Goal: Task Accomplishment & Management: Complete application form

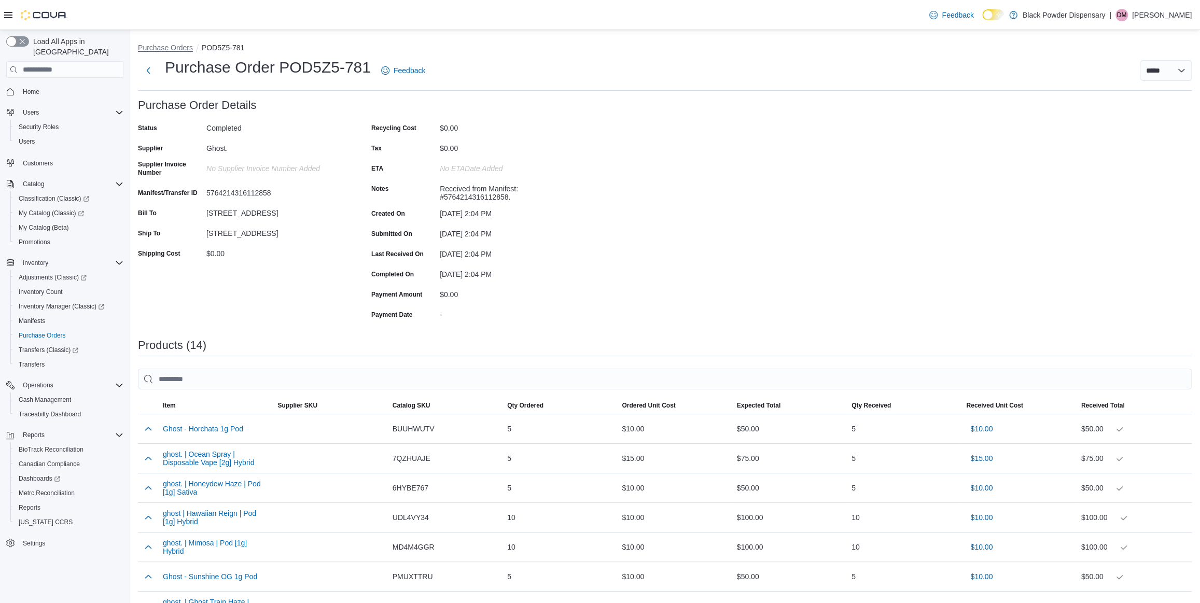
click at [170, 46] on button "Purchase Orders" at bounding box center [165, 48] width 55 height 8
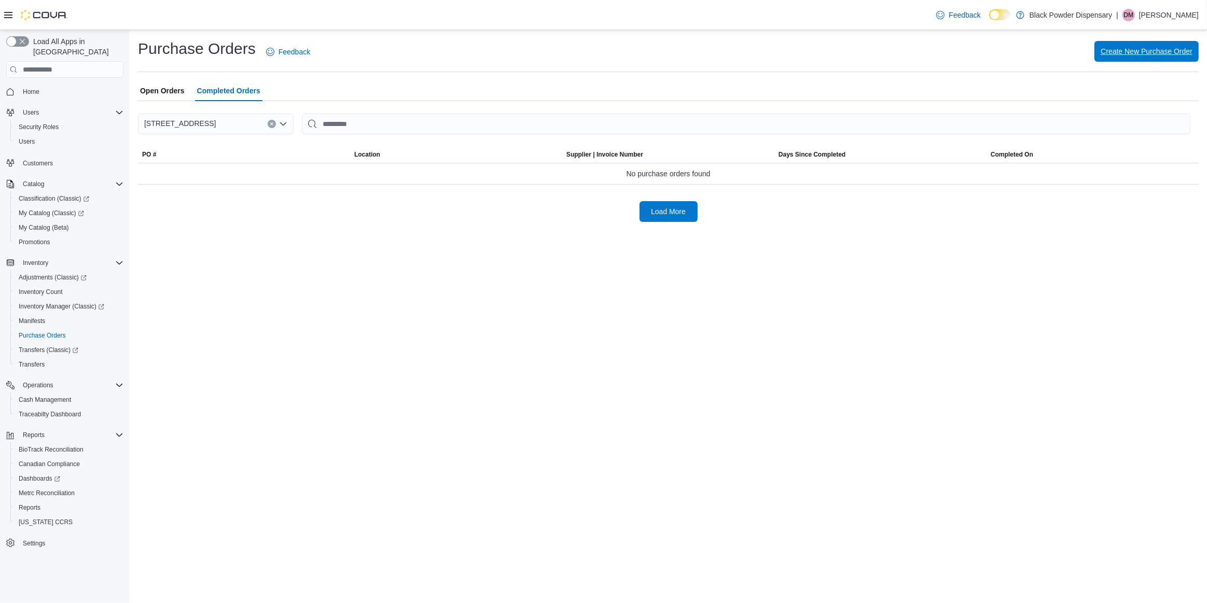
click at [1173, 58] on span "Create New Purchase Order" at bounding box center [1146, 51] width 92 height 21
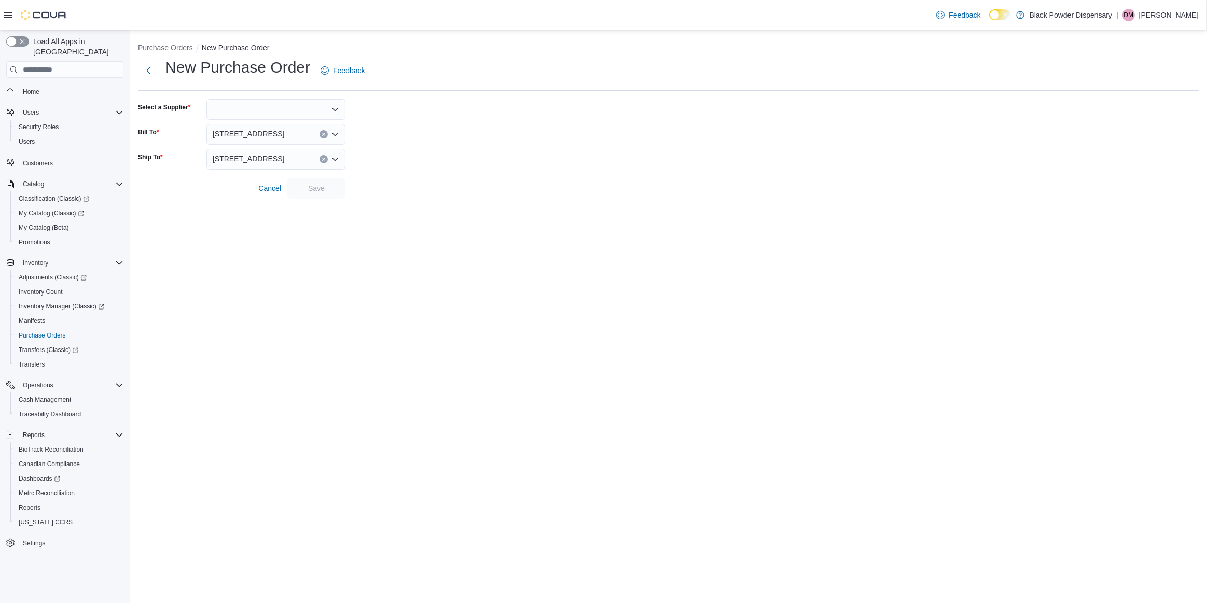
click at [306, 108] on div at bounding box center [275, 109] width 139 height 21
type input "****"
click at [262, 122] on span "Dime" at bounding box center [282, 127] width 114 height 10
click at [317, 190] on span "Save" at bounding box center [316, 188] width 17 height 10
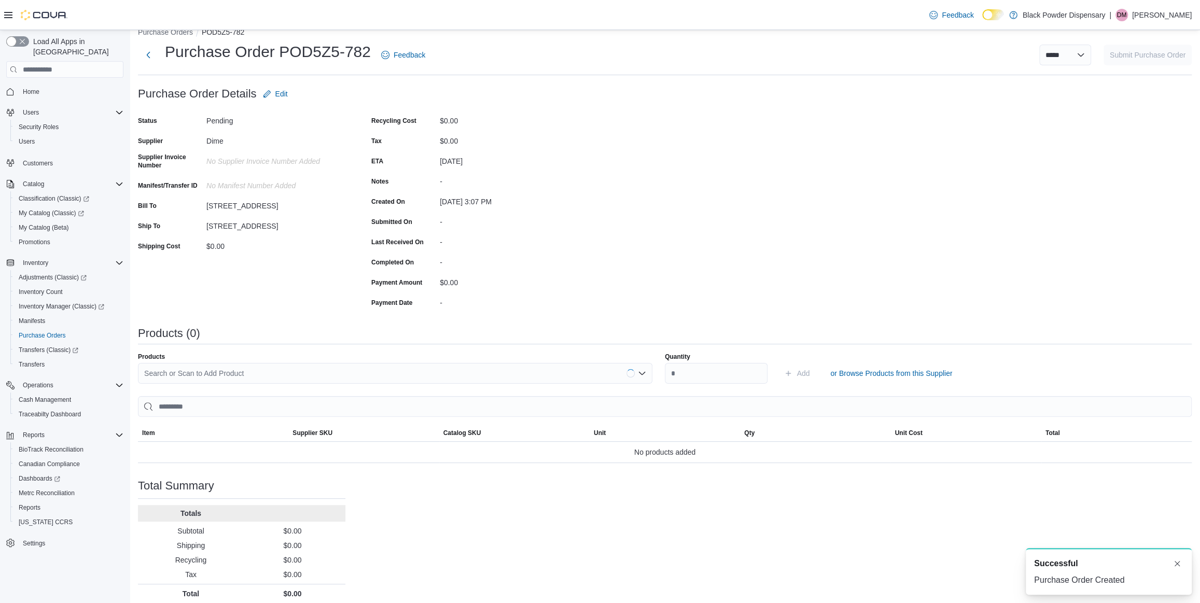
scroll to position [24, 0]
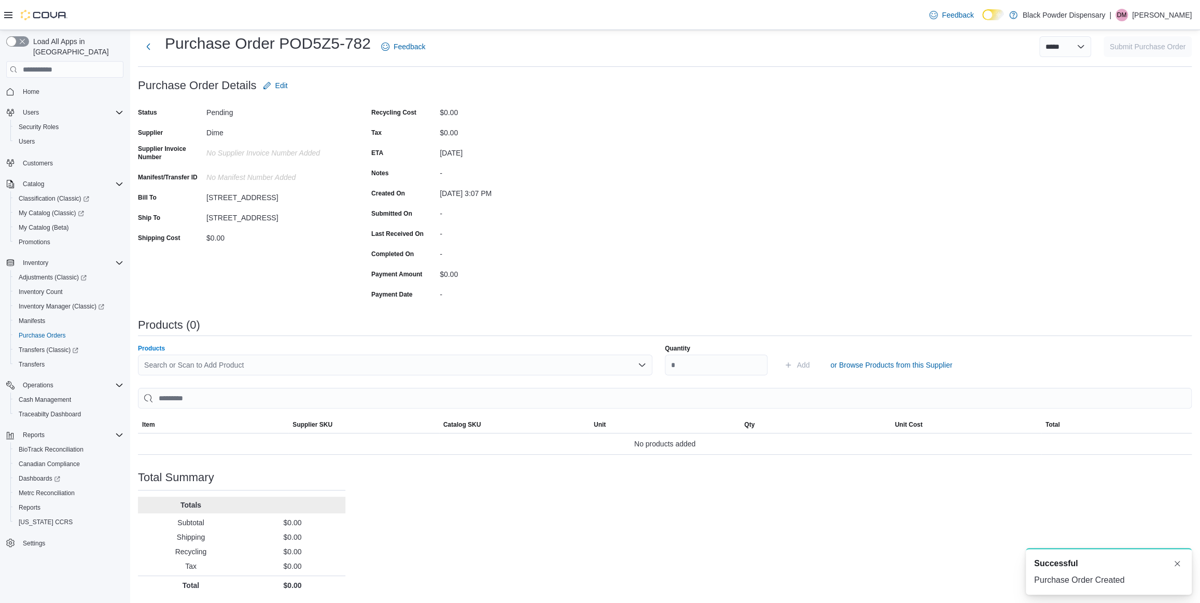
click at [286, 361] on div "Search or Scan to Add Product" at bounding box center [395, 365] width 514 height 21
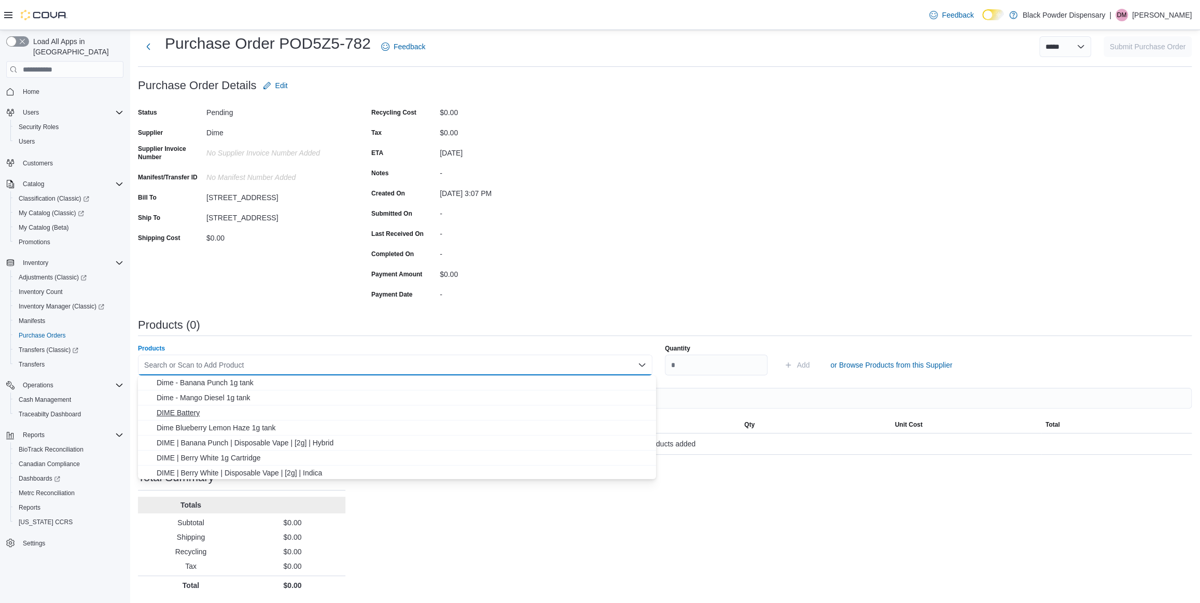
click at [193, 411] on span "DIME Battery" at bounding box center [403, 413] width 493 height 10
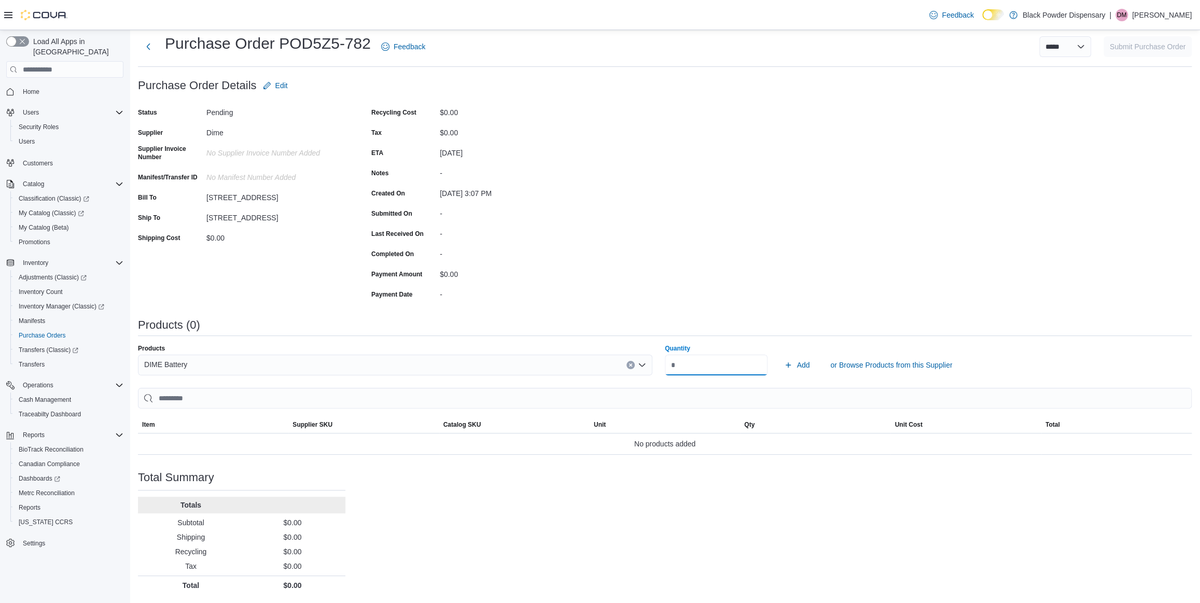
type input "*"
click at [808, 364] on span "Add" at bounding box center [802, 365] width 13 height 10
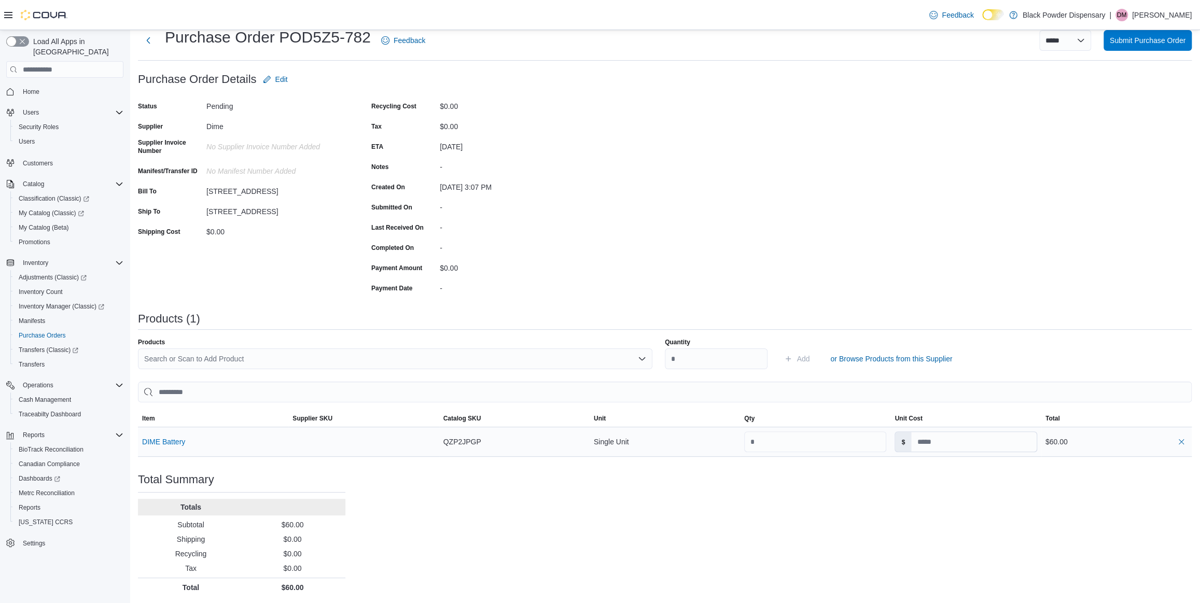
scroll to position [32, 0]
click at [1138, 40] on span "Submit Purchase Order" at bounding box center [1148, 38] width 76 height 10
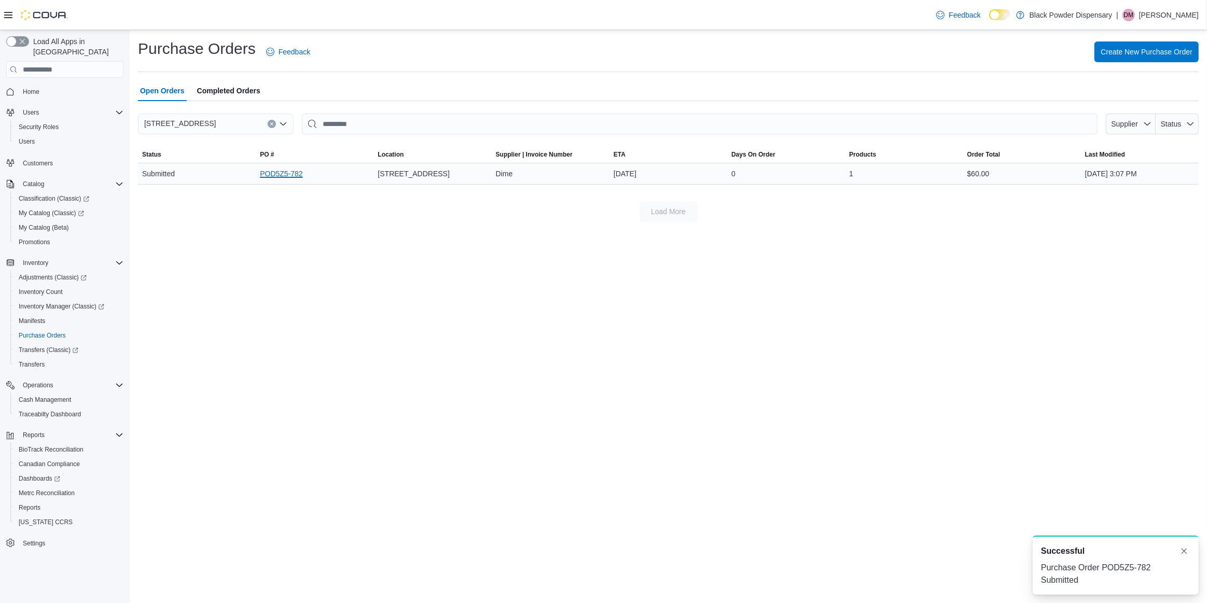
click at [296, 172] on link "POD5Z5-782" at bounding box center [281, 173] width 43 height 12
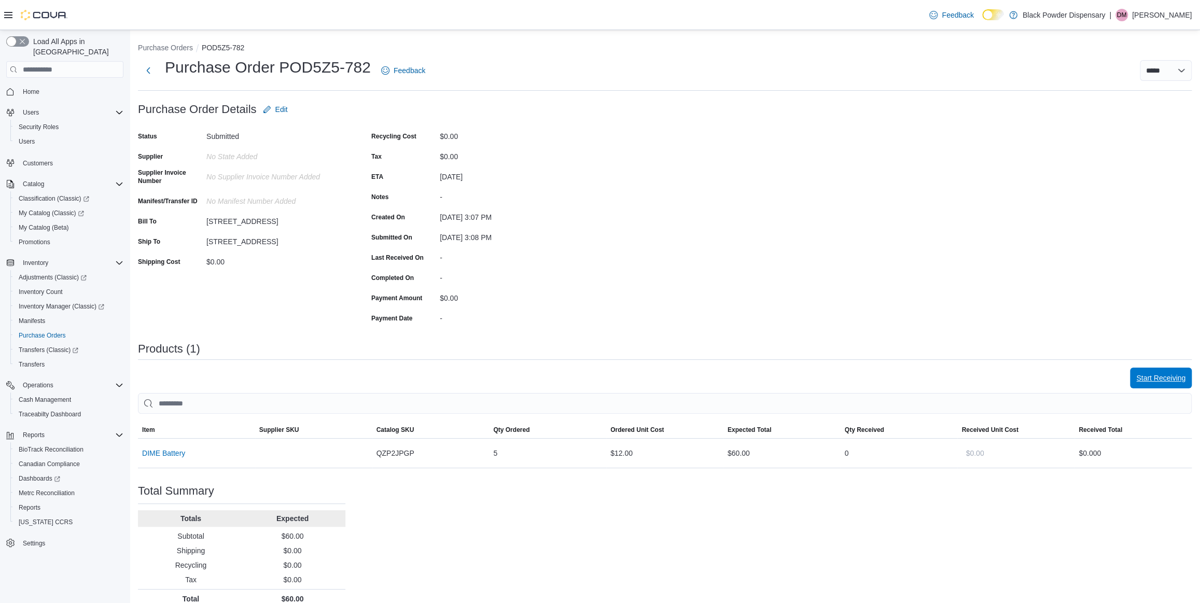
click at [1150, 383] on span "Start Receiving" at bounding box center [1160, 378] width 49 height 10
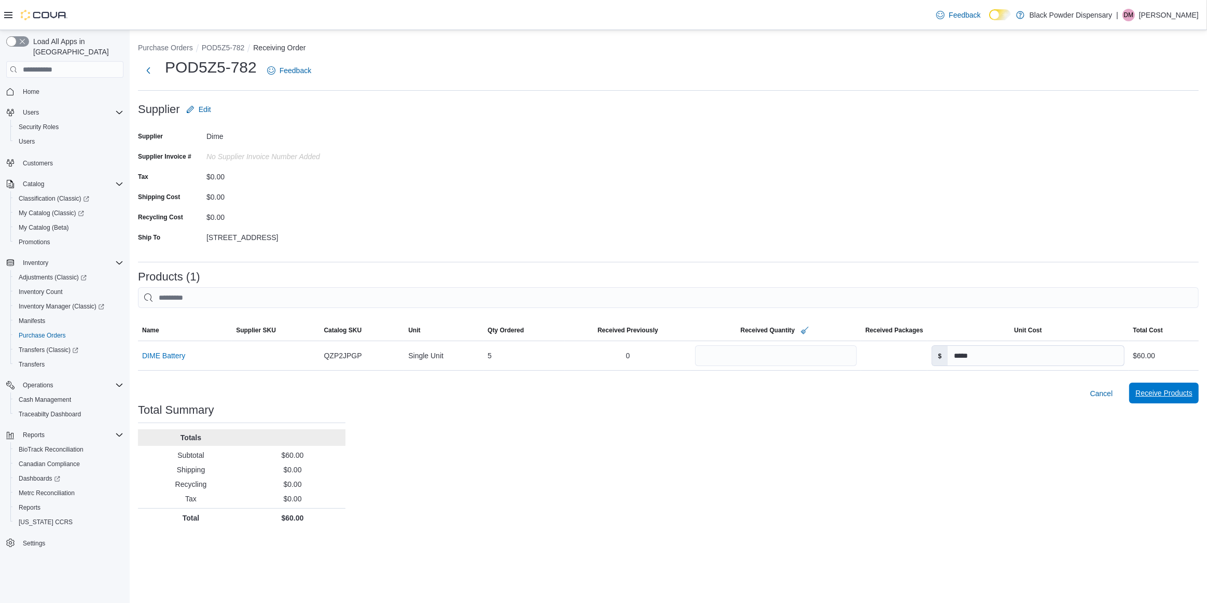
click at [1170, 395] on span "Receive Products" at bounding box center [1163, 393] width 57 height 10
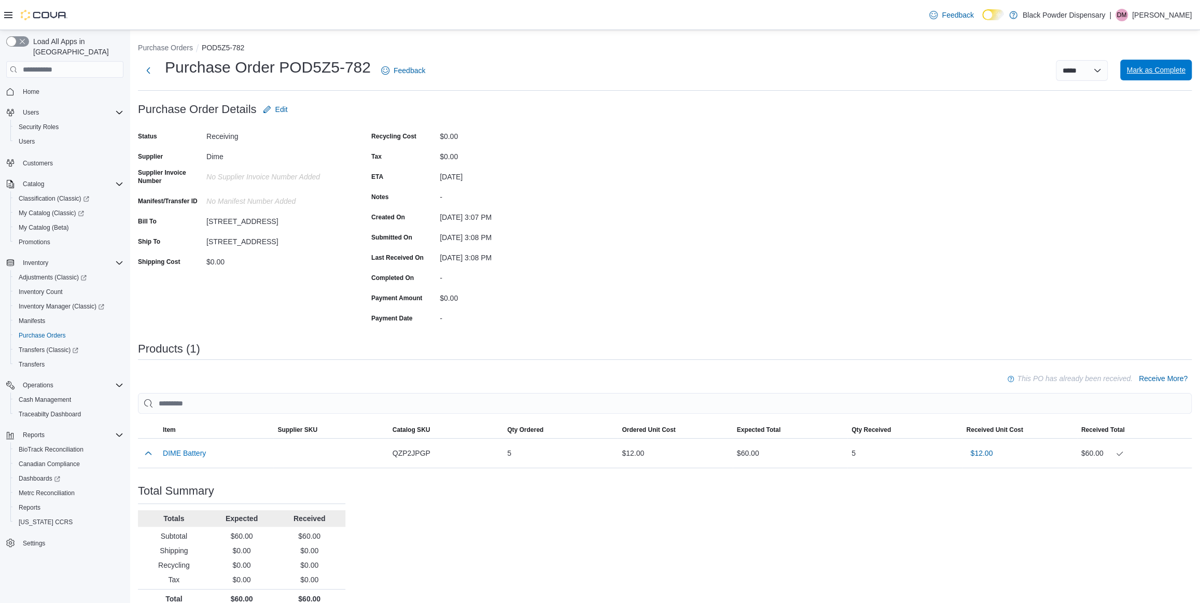
click at [1173, 73] on span "Mark as Complete" at bounding box center [1155, 70] width 59 height 10
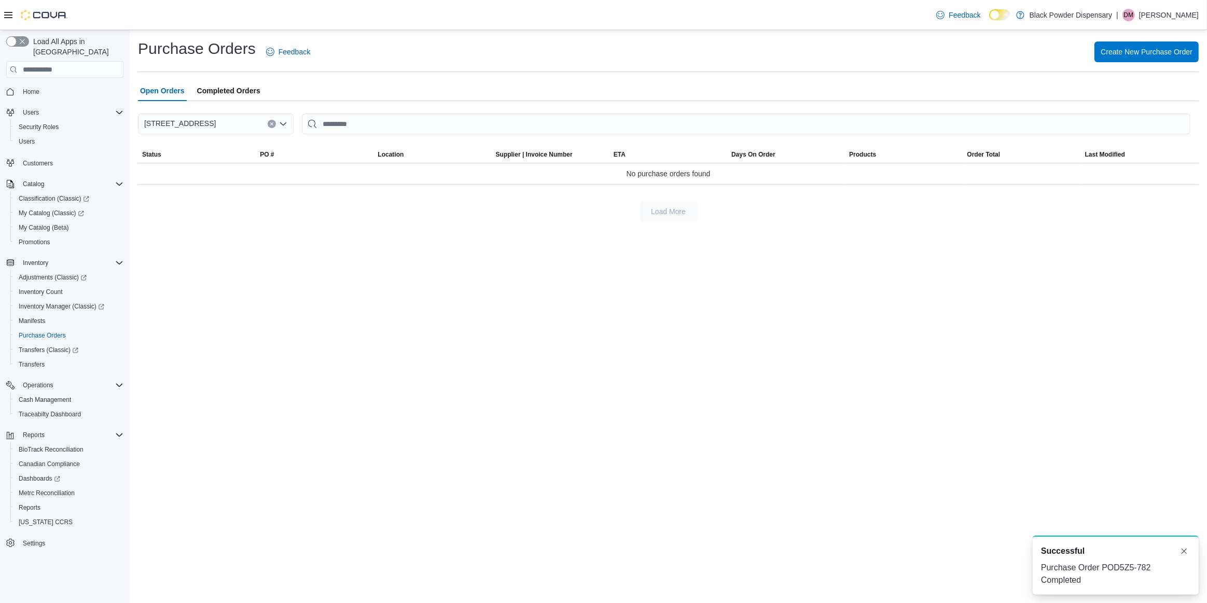
click at [252, 92] on span "Completed Orders" at bounding box center [228, 90] width 63 height 21
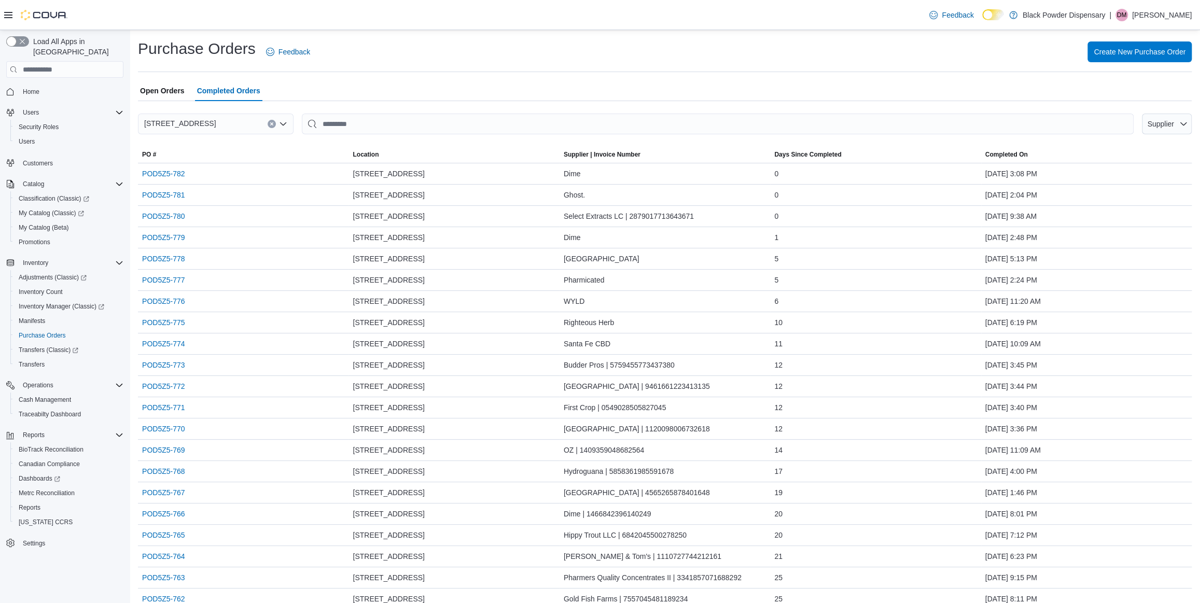
click at [174, 88] on span "Open Orders" at bounding box center [162, 90] width 45 height 21
